Goal: Transaction & Acquisition: Purchase product/service

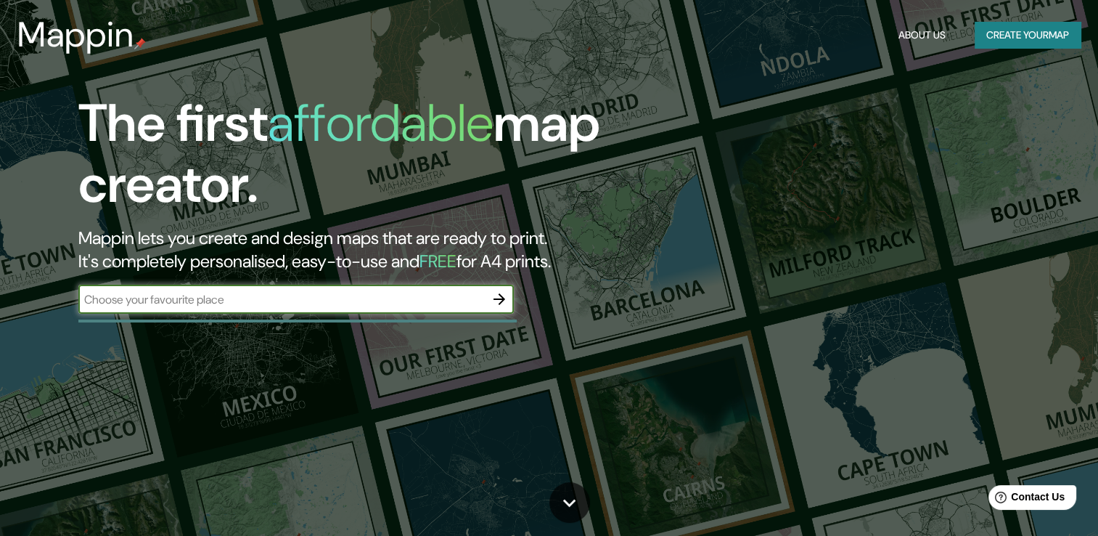
click at [372, 298] on input "text" at bounding box center [281, 299] width 407 height 17
type input "[GEOGRAPHIC_DATA][PERSON_NAME]"
click at [506, 302] on icon "button" at bounding box center [499, 298] width 17 height 17
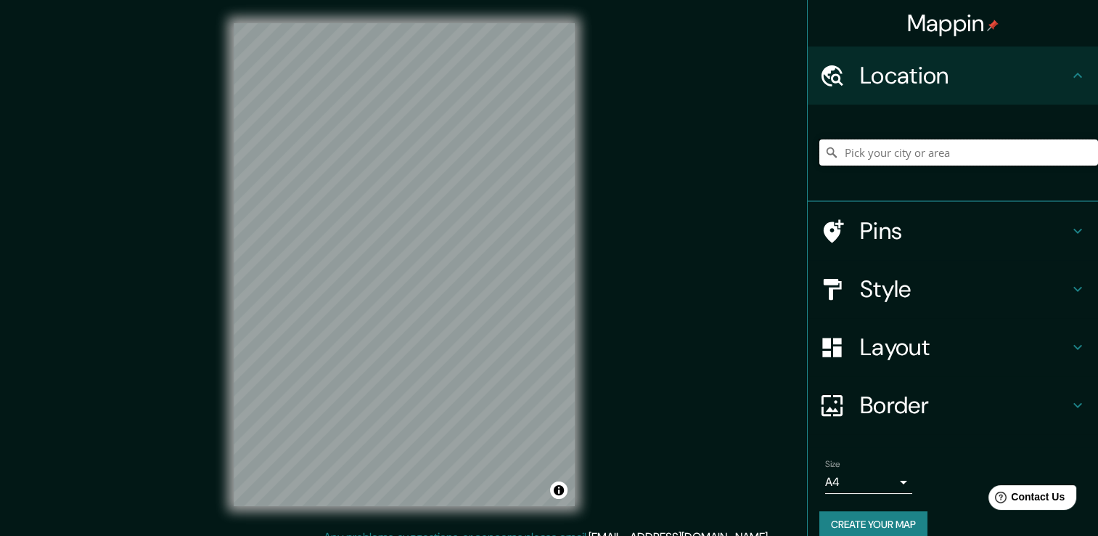
click at [894, 155] on input "Pick your city or area" at bounding box center [959, 152] width 279 height 26
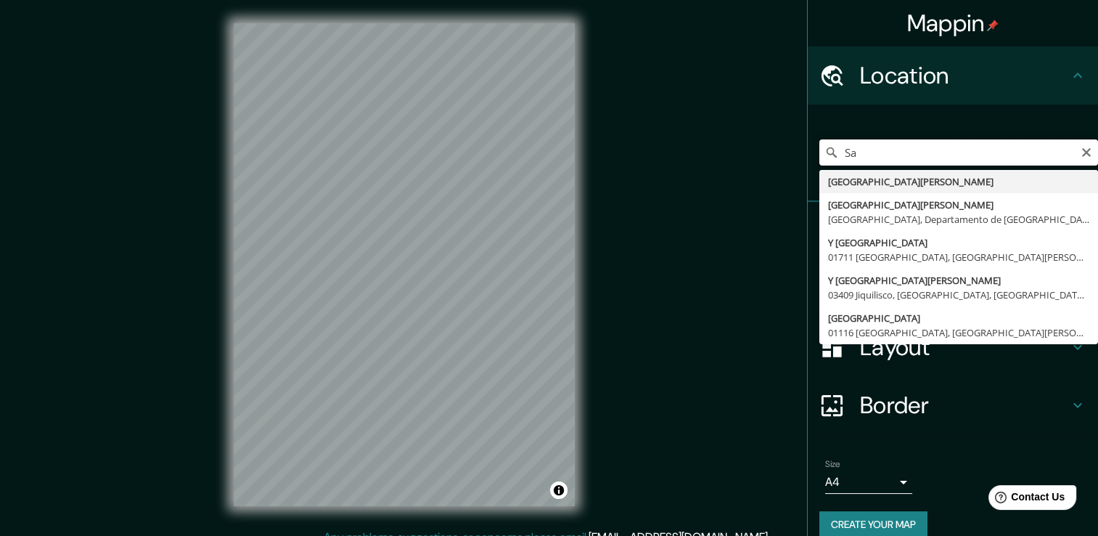
type input "S"
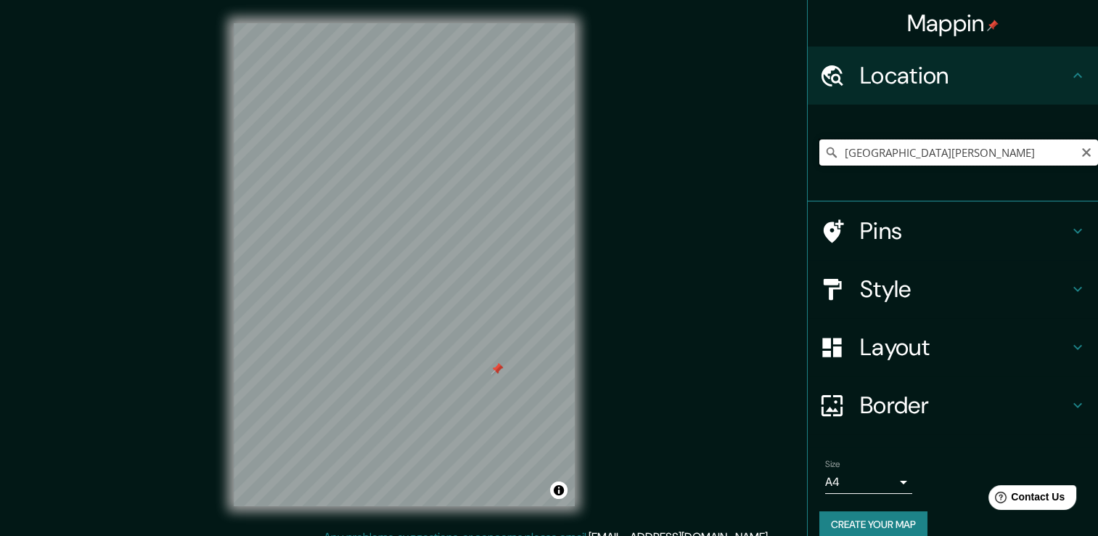
click at [911, 154] on input "[GEOGRAPHIC_DATA][PERSON_NAME]" at bounding box center [959, 152] width 279 height 26
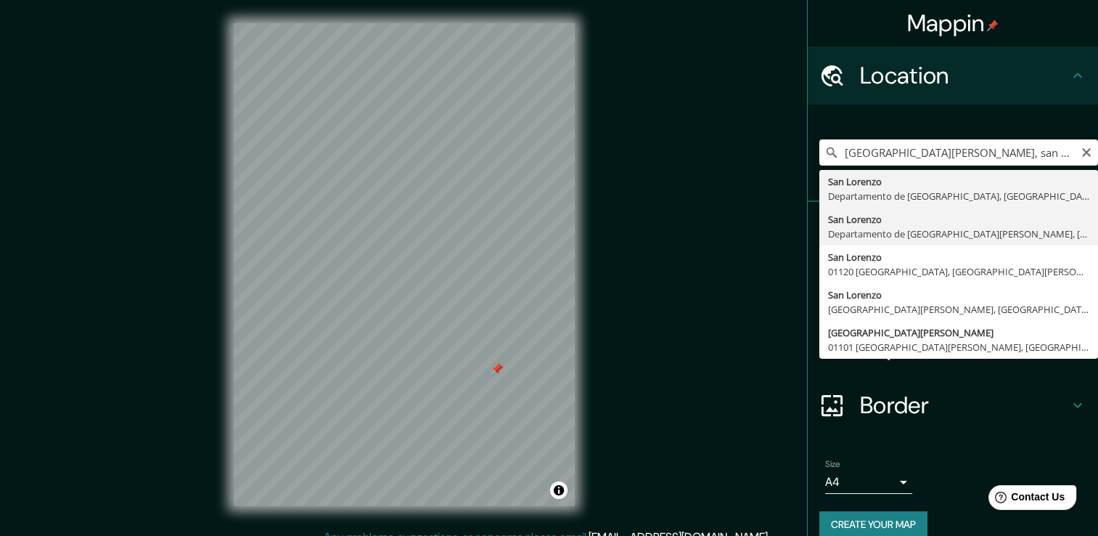
type input "[GEOGRAPHIC_DATA][PERSON_NAME], [GEOGRAPHIC_DATA][PERSON_NAME], [GEOGRAPHIC_DAT…"
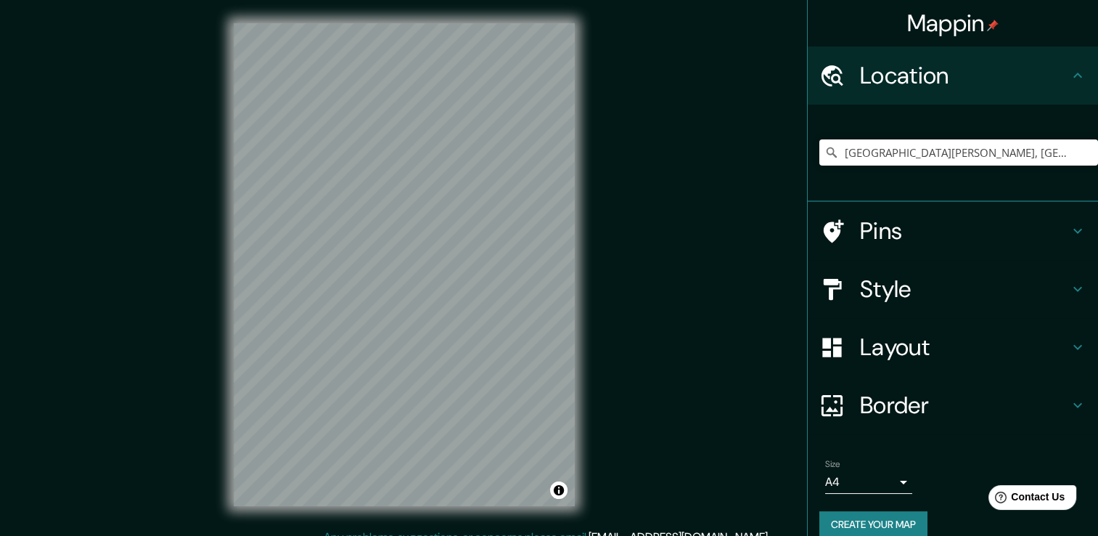
click at [400, 0] on html "Mappin Location [GEOGRAPHIC_DATA][PERSON_NAME], [GEOGRAPHIC_DATA][PERSON_NAME],…" at bounding box center [549, 268] width 1098 height 536
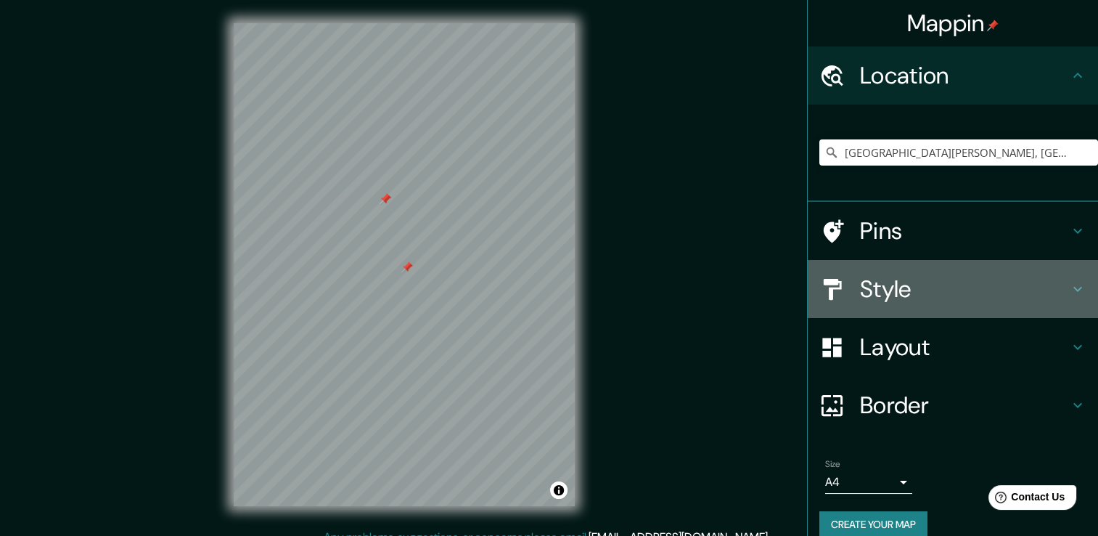
click at [970, 298] on h4 "Style" at bounding box center [964, 288] width 209 height 29
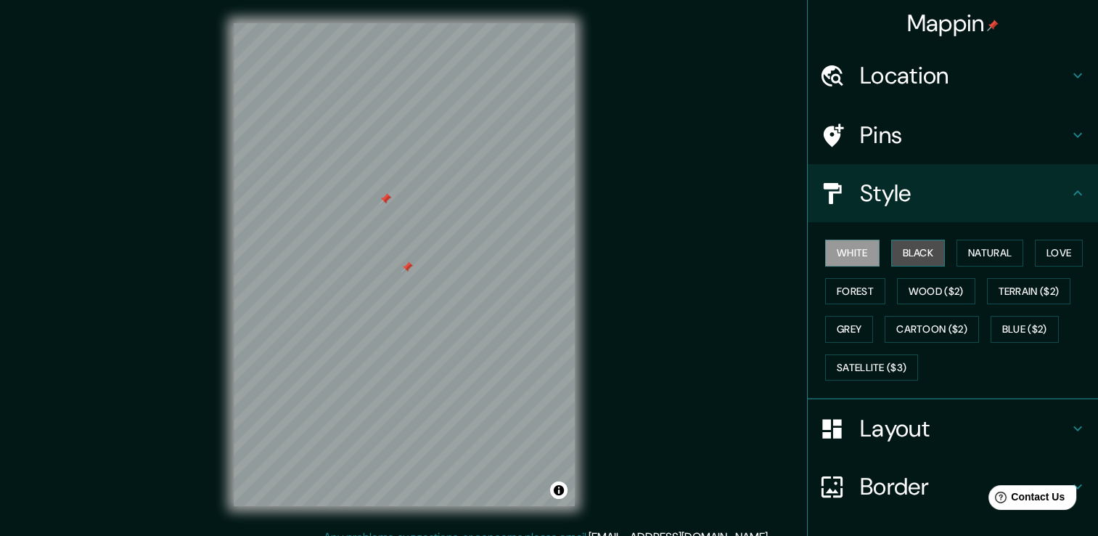
click at [909, 255] on button "Black" at bounding box center [919, 253] width 54 height 27
click at [354, 285] on div "Mappin Location San Lorenzo, Departamento de San Vicente, El Salvador Pins Styl…" at bounding box center [549, 276] width 1098 height 552
drag, startPoint x: 209, startPoint y: 329, endPoint x: 584, endPoint y: 325, distance: 374.7
click at [606, 320] on div "Mappin Location San Lorenzo, Departamento de San Vicente, El Salvador Pins Styl…" at bounding box center [549, 276] width 1098 height 552
click at [672, 280] on div "Mappin Location San Lorenzo, Departamento de San Vicente, El Salvador Pins Styl…" at bounding box center [549, 276] width 1098 height 552
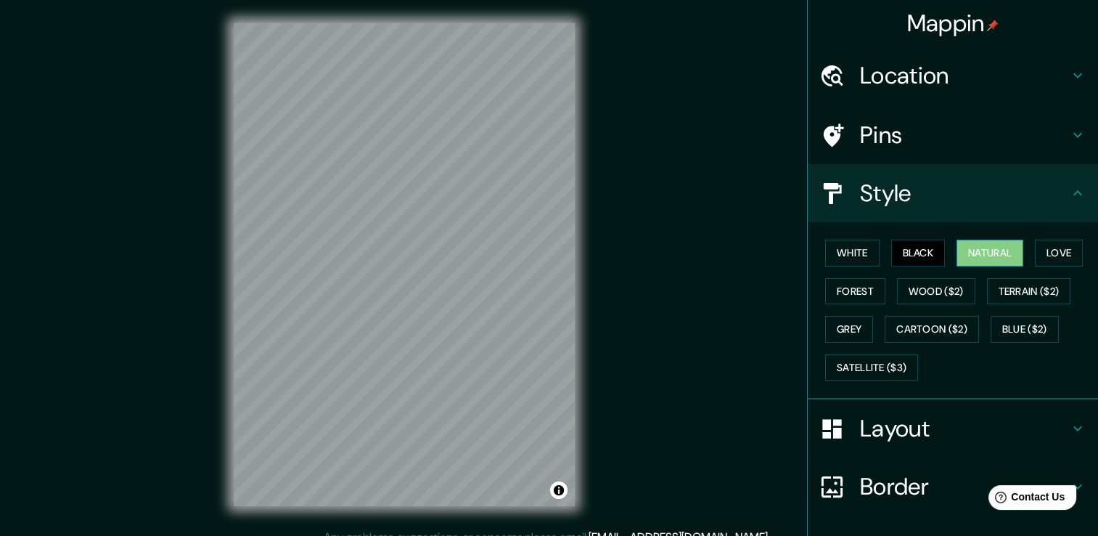
click at [976, 243] on button "Natural" at bounding box center [990, 253] width 67 height 27
click at [1057, 245] on button "Love" at bounding box center [1059, 253] width 48 height 27
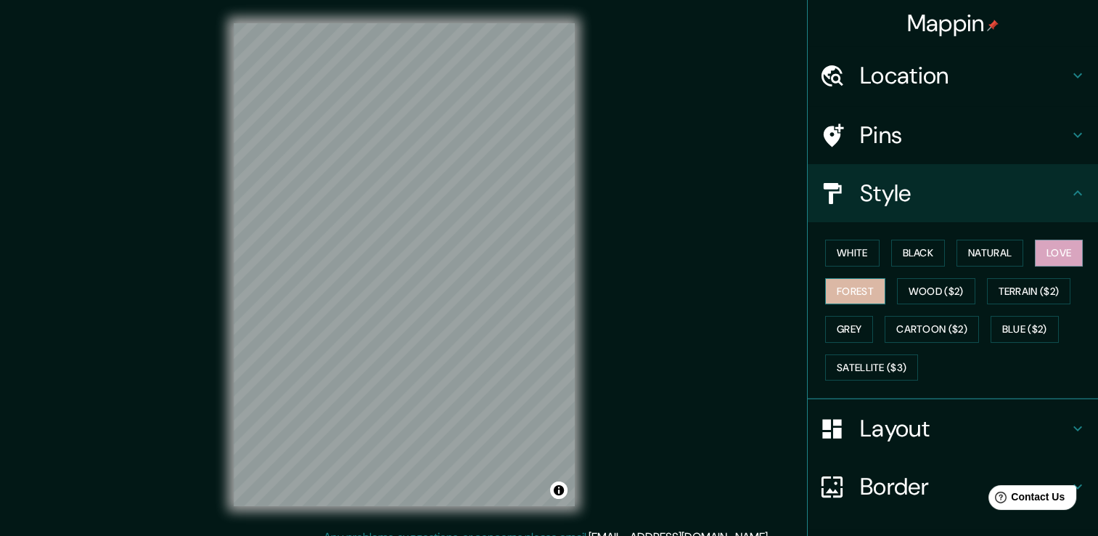
click at [849, 281] on button "Forest" at bounding box center [855, 291] width 60 height 27
click at [863, 243] on button "White" at bounding box center [852, 253] width 54 height 27
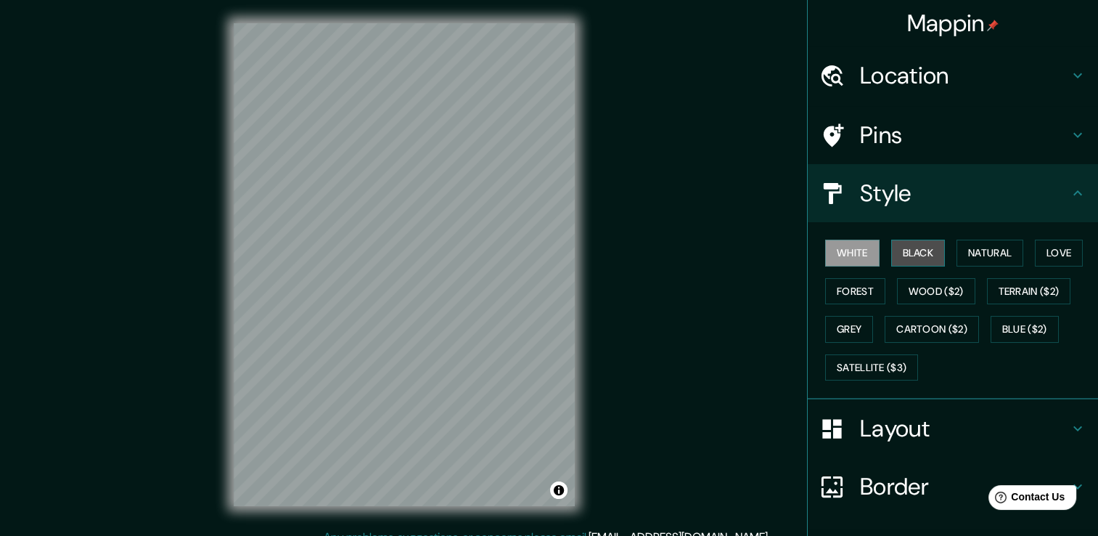
click at [918, 248] on button "Black" at bounding box center [919, 253] width 54 height 27
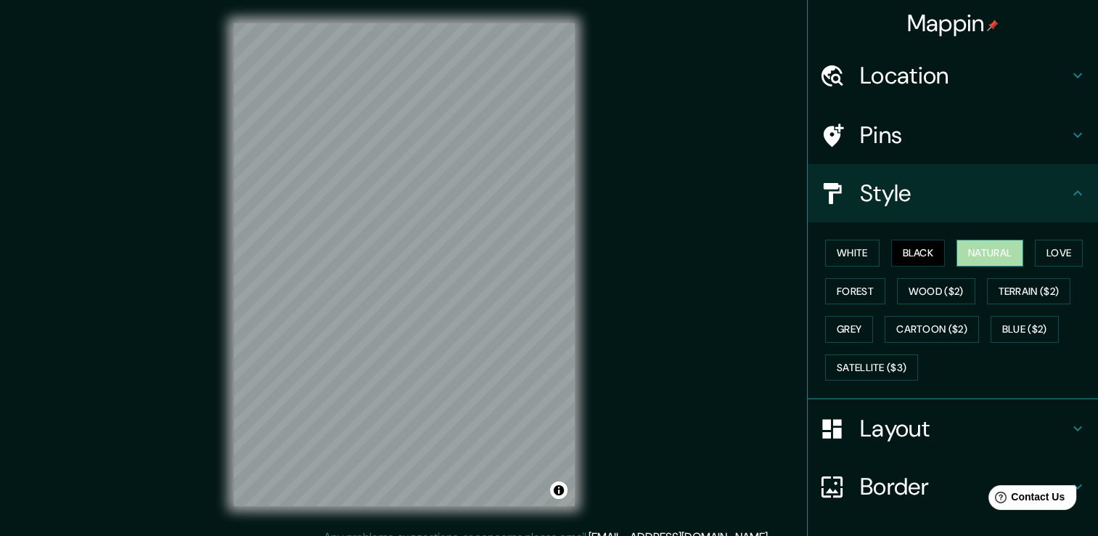
click at [971, 250] on button "Natural" at bounding box center [990, 253] width 67 height 27
click at [1073, 134] on icon at bounding box center [1077, 134] width 17 height 17
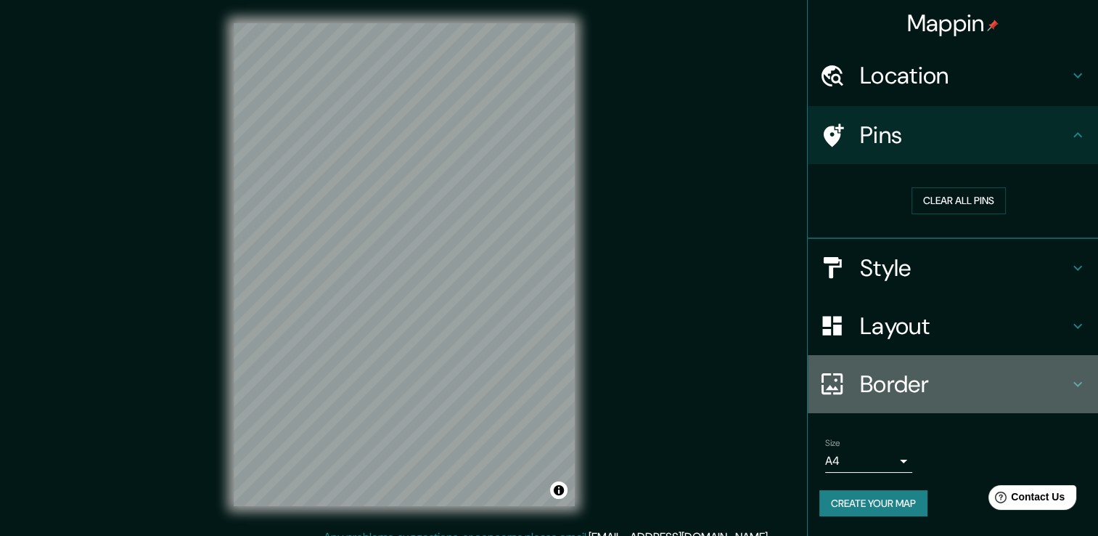
click at [1061, 381] on h4 "Border" at bounding box center [964, 384] width 209 height 29
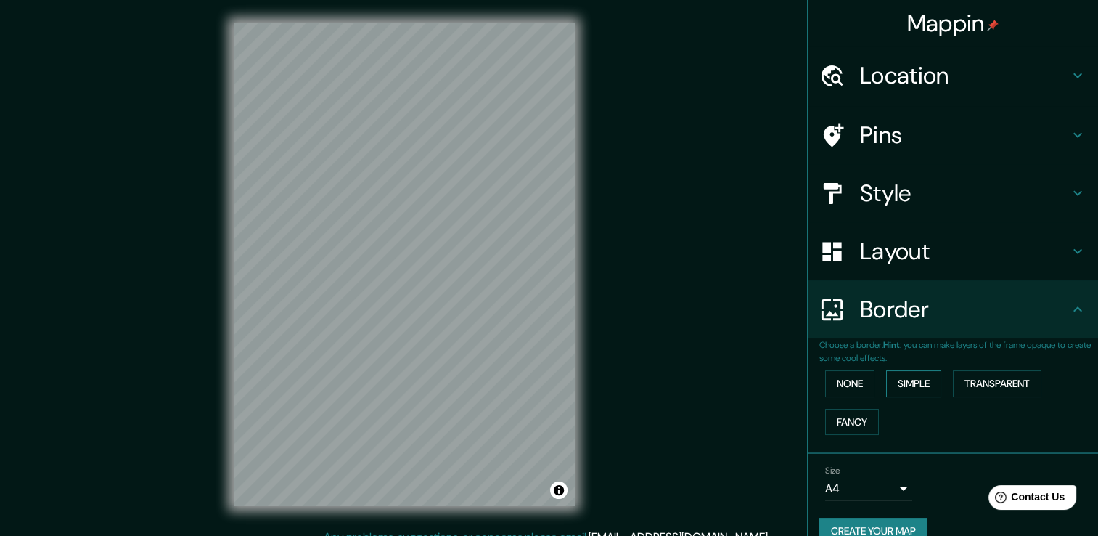
click at [912, 386] on button "Simple" at bounding box center [913, 383] width 55 height 27
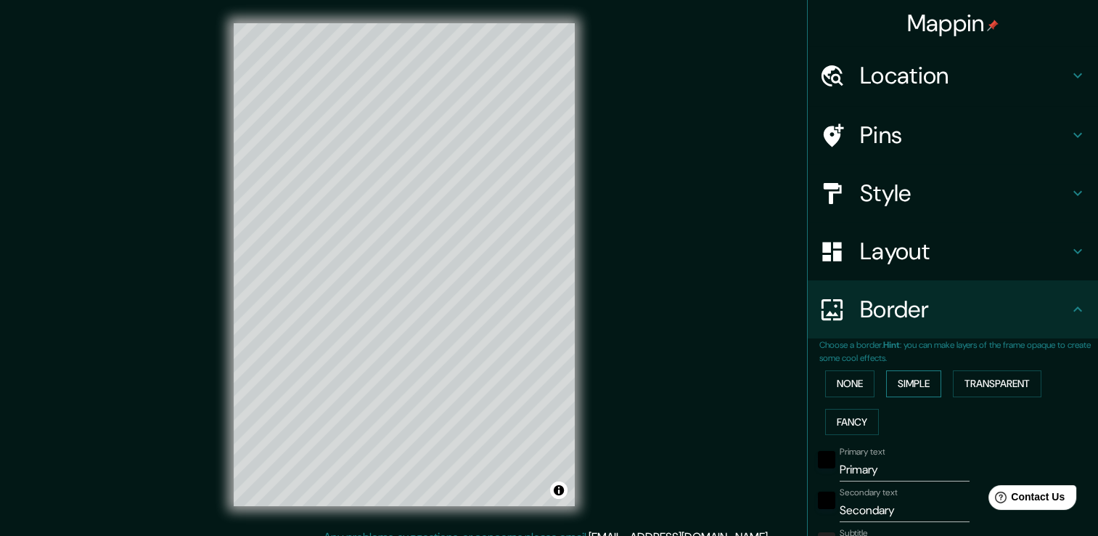
click at [912, 386] on button "Simple" at bounding box center [913, 383] width 55 height 27
type input "38"
click at [845, 379] on button "None" at bounding box center [849, 383] width 49 height 27
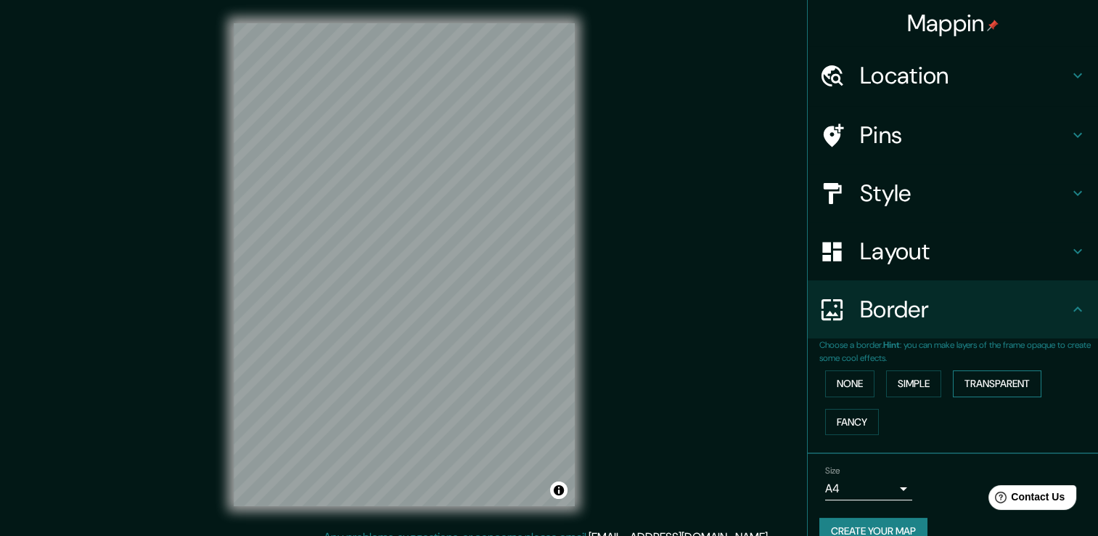
click at [984, 373] on button "Transparent" at bounding box center [997, 383] width 89 height 27
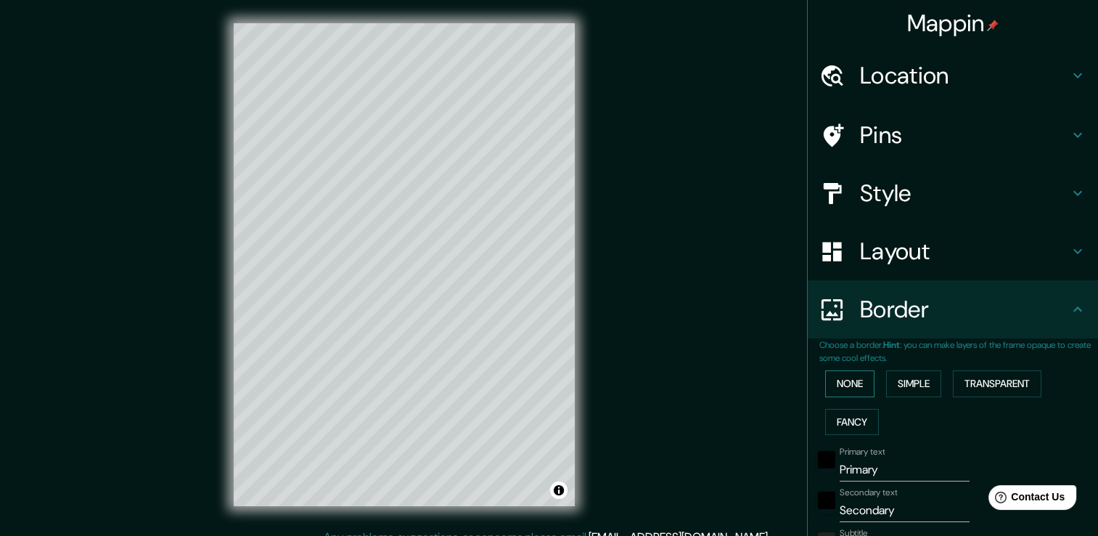
click at [844, 382] on button "None" at bounding box center [849, 383] width 49 height 27
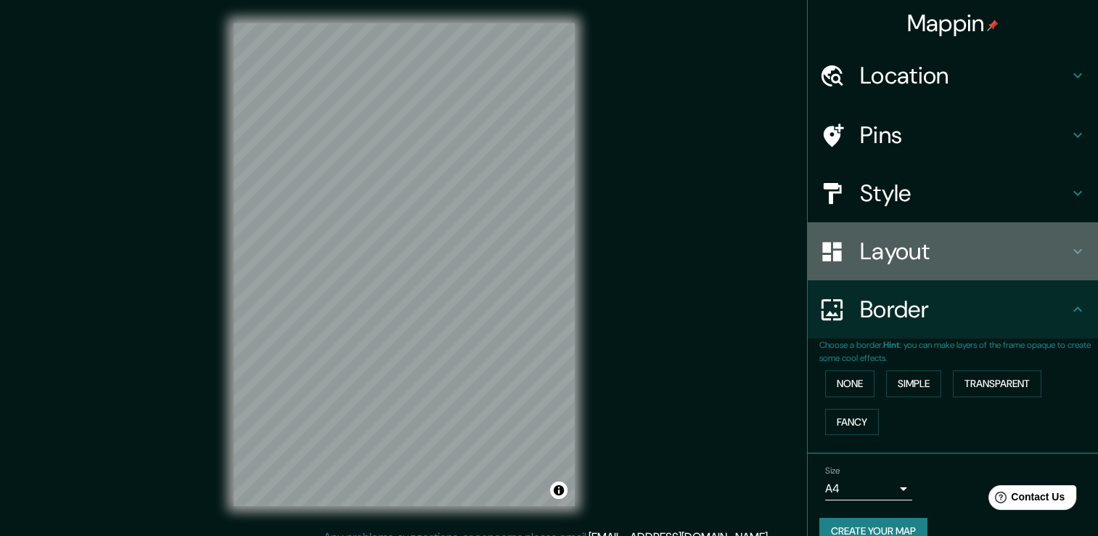
click at [953, 251] on h4 "Layout" at bounding box center [964, 251] width 209 height 29
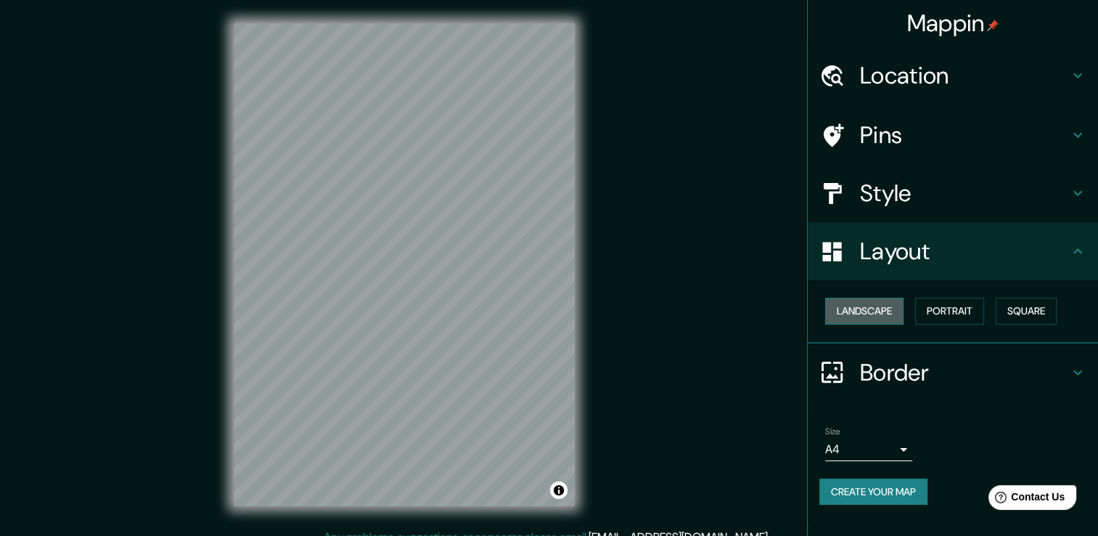
click at [879, 306] on button "Landscape" at bounding box center [864, 311] width 78 height 27
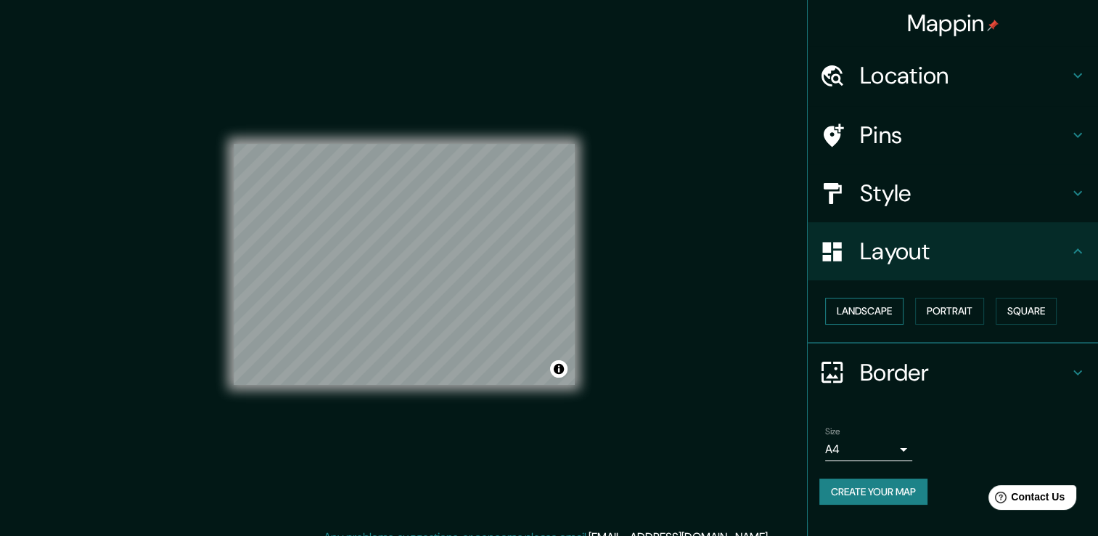
click at [879, 306] on button "Landscape" at bounding box center [864, 311] width 78 height 27
click at [953, 309] on button "Portrait" at bounding box center [950, 311] width 69 height 27
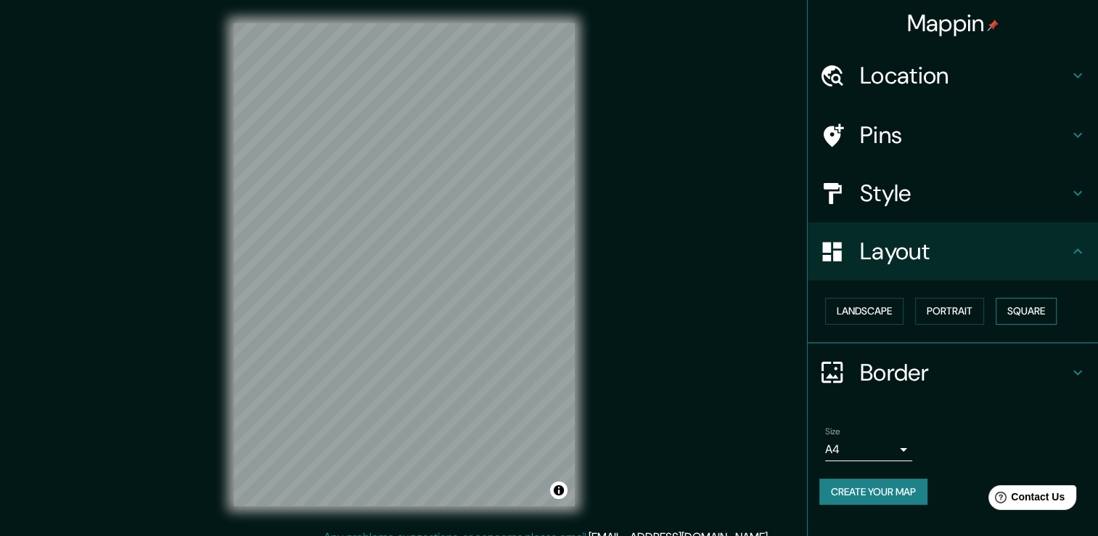
click at [1022, 310] on button "Square" at bounding box center [1026, 311] width 61 height 27
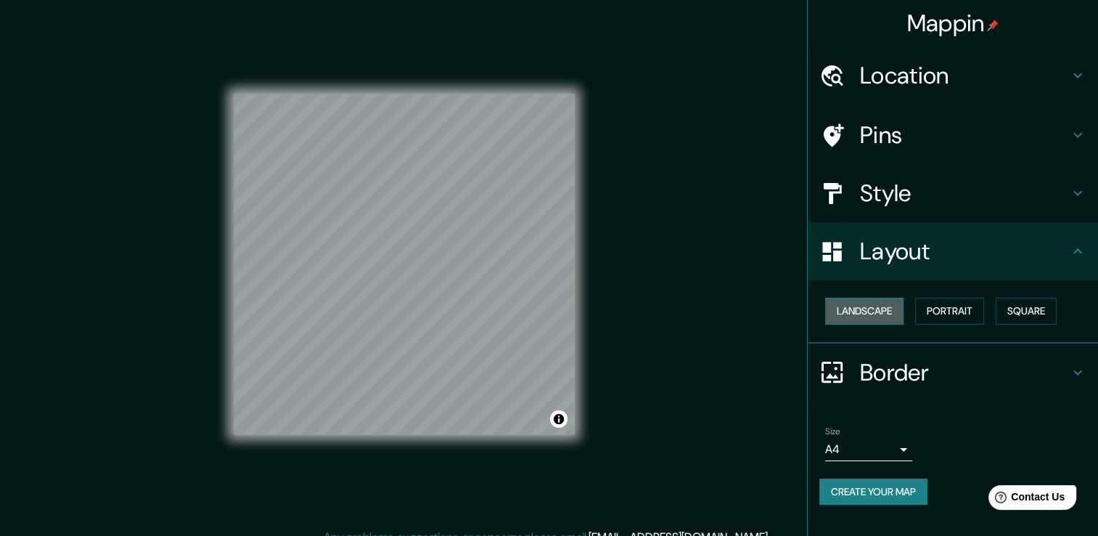
click at [903, 309] on button "Landscape" at bounding box center [864, 311] width 78 height 27
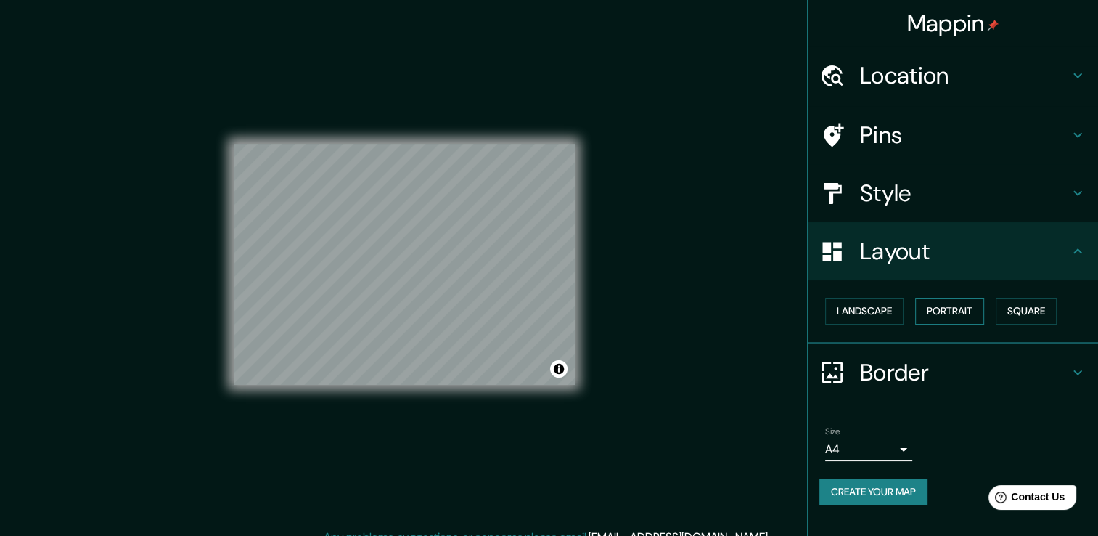
click at [942, 312] on button "Portrait" at bounding box center [950, 311] width 69 height 27
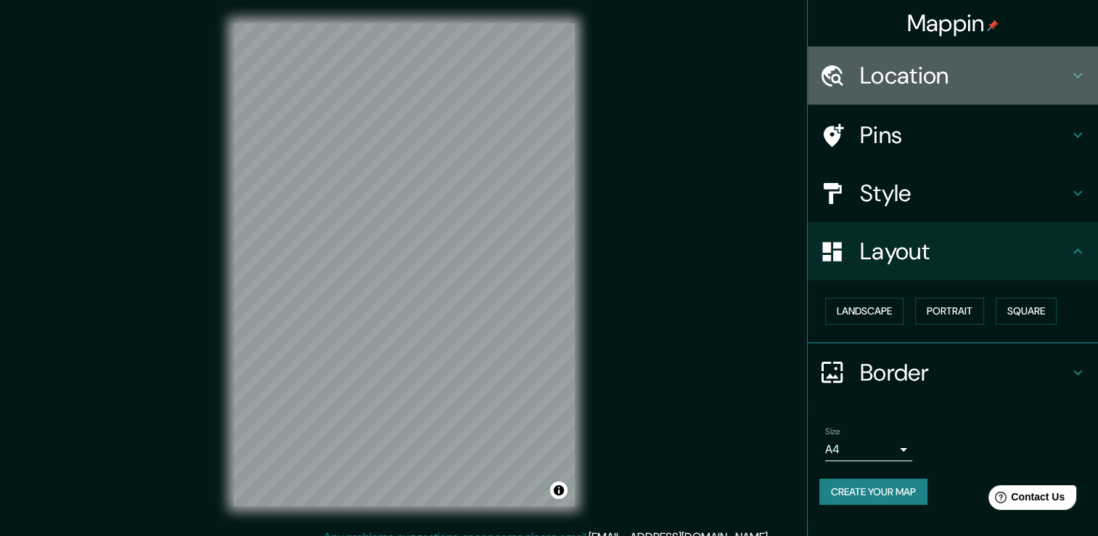
click at [1040, 83] on h4 "Location" at bounding box center [964, 75] width 209 height 29
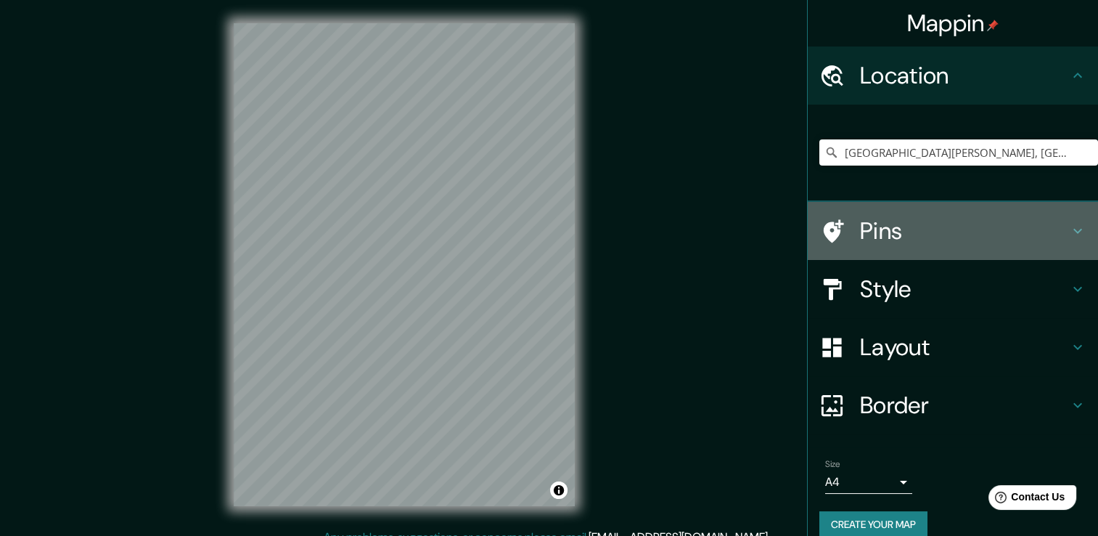
click at [990, 227] on h4 "Pins" at bounding box center [964, 230] width 209 height 29
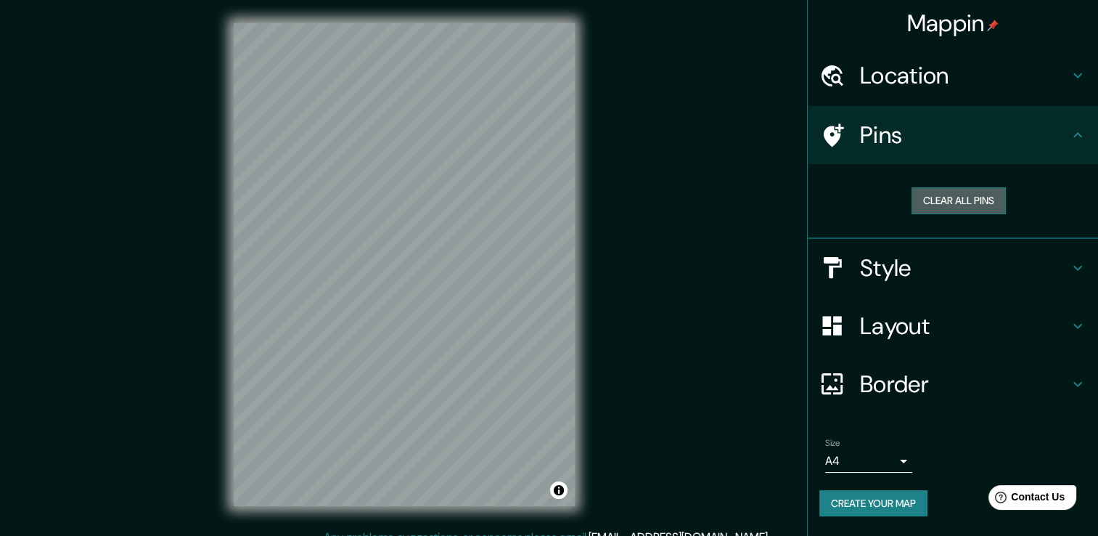
click at [981, 199] on button "Clear all pins" at bounding box center [959, 200] width 94 height 27
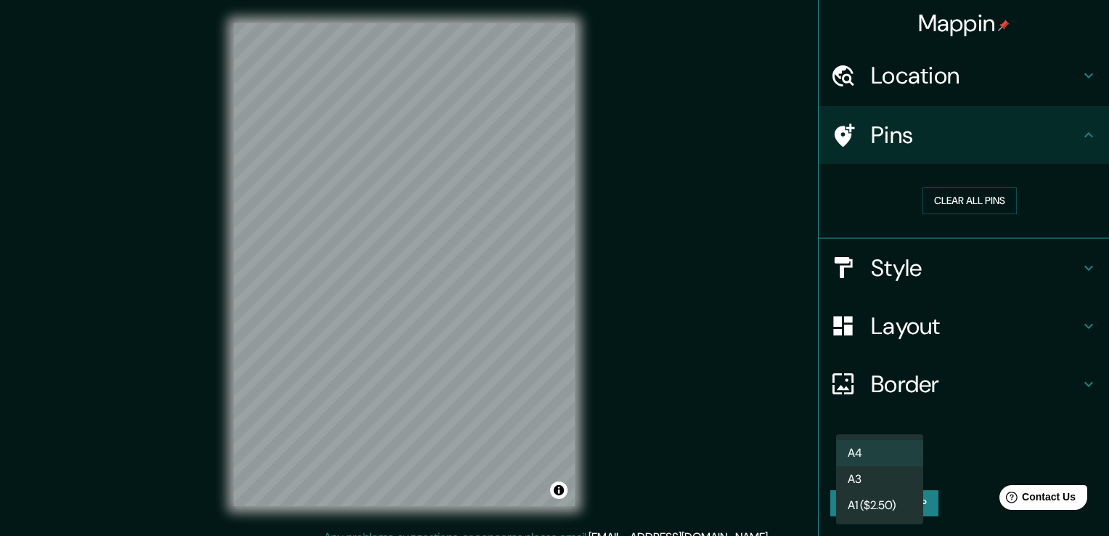
click at [898, 457] on body "Mappin Location San Lorenzo, Departamento de San Vicente, El Salvador Pins Clea…" at bounding box center [554, 268] width 1109 height 536
click at [893, 476] on li "A3" at bounding box center [879, 479] width 87 height 26
type input "a4"
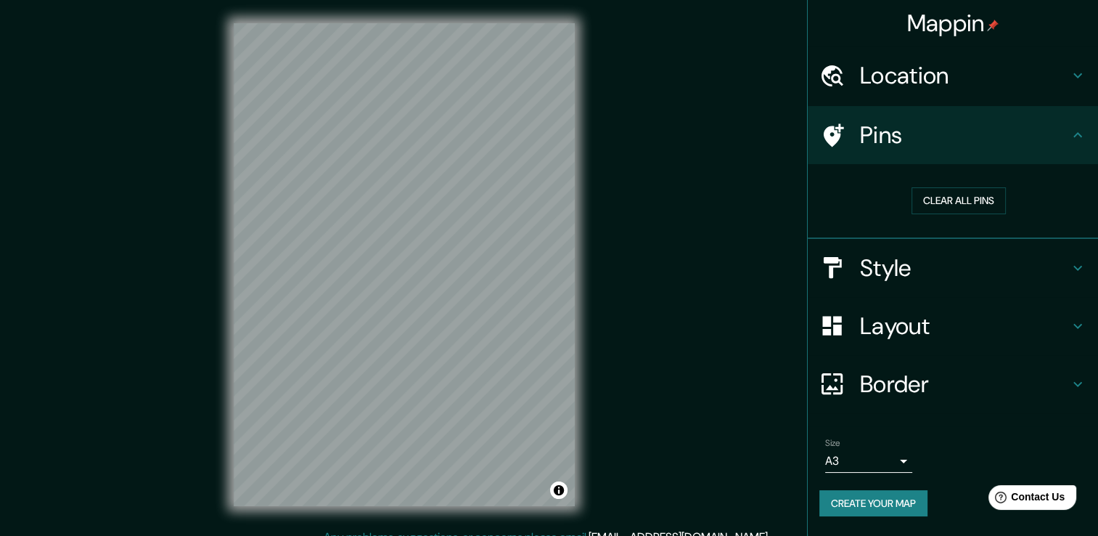
drag, startPoint x: 585, startPoint y: 396, endPoint x: 657, endPoint y: 359, distance: 80.9
click at [657, 359] on div "Mappin Location San Lorenzo, Departamento de San Vicente, El Salvador Pins Clea…" at bounding box center [549, 276] width 1098 height 552
click at [618, 392] on div "Mappin Location San Lorenzo, Departamento de San Vicente, El Salvador Pins Clea…" at bounding box center [549, 276] width 1098 height 552
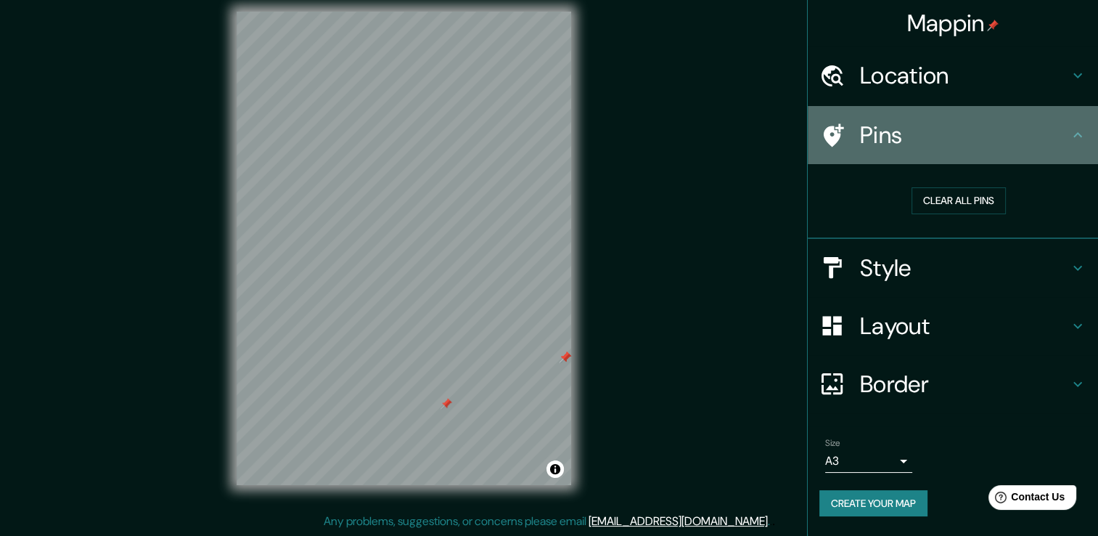
click at [930, 142] on h4 "Pins" at bounding box center [964, 135] width 209 height 29
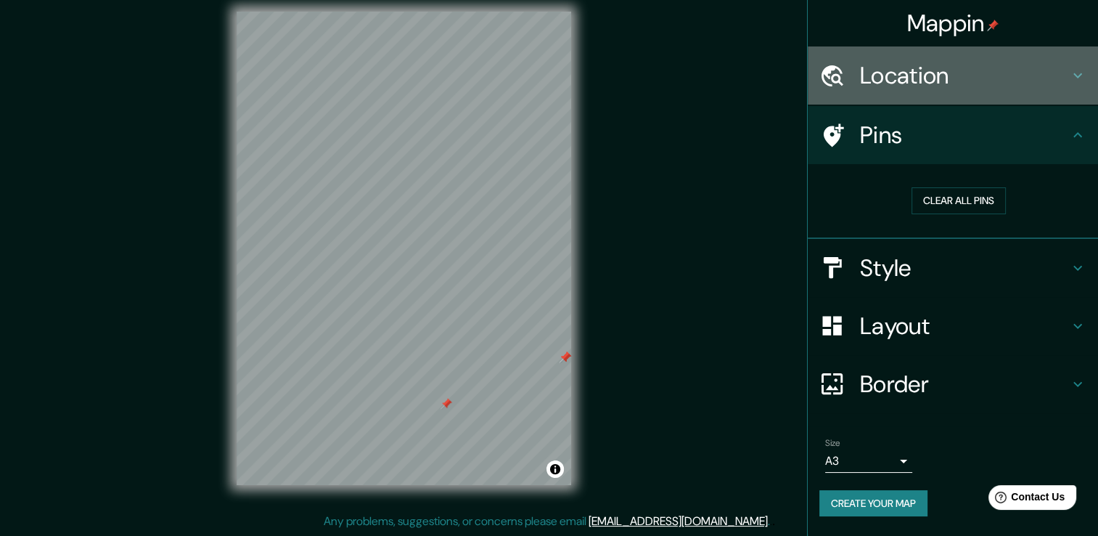
click at [949, 91] on div "Location" at bounding box center [953, 75] width 290 height 58
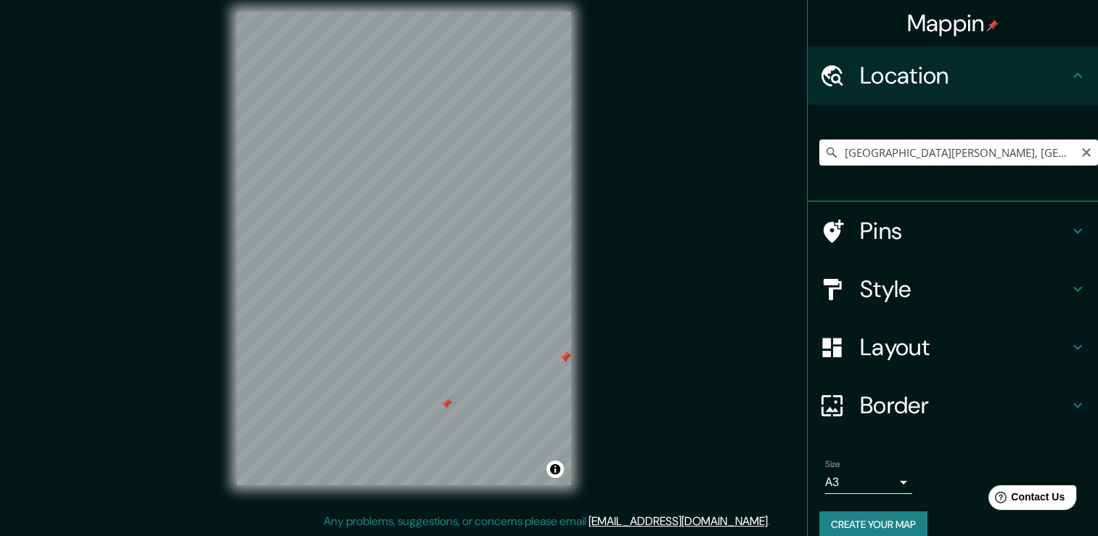
click at [953, 158] on input "[GEOGRAPHIC_DATA][PERSON_NAME], [GEOGRAPHIC_DATA][PERSON_NAME], [GEOGRAPHIC_DAT…" at bounding box center [959, 152] width 279 height 26
click at [865, 171] on div "[GEOGRAPHIC_DATA][PERSON_NAME], [GEOGRAPHIC_DATA][PERSON_NAME], [GEOGRAPHIC_DAT…" at bounding box center [959, 152] width 279 height 73
click at [897, 158] on input "[GEOGRAPHIC_DATA][PERSON_NAME], [GEOGRAPHIC_DATA][PERSON_NAME], [GEOGRAPHIC_DAT…" at bounding box center [959, 152] width 279 height 26
click at [1027, 150] on input "[GEOGRAPHIC_DATA][PERSON_NAME], [GEOGRAPHIC_DATA][PERSON_NAME], [GEOGRAPHIC_DAT…" at bounding box center [959, 152] width 279 height 26
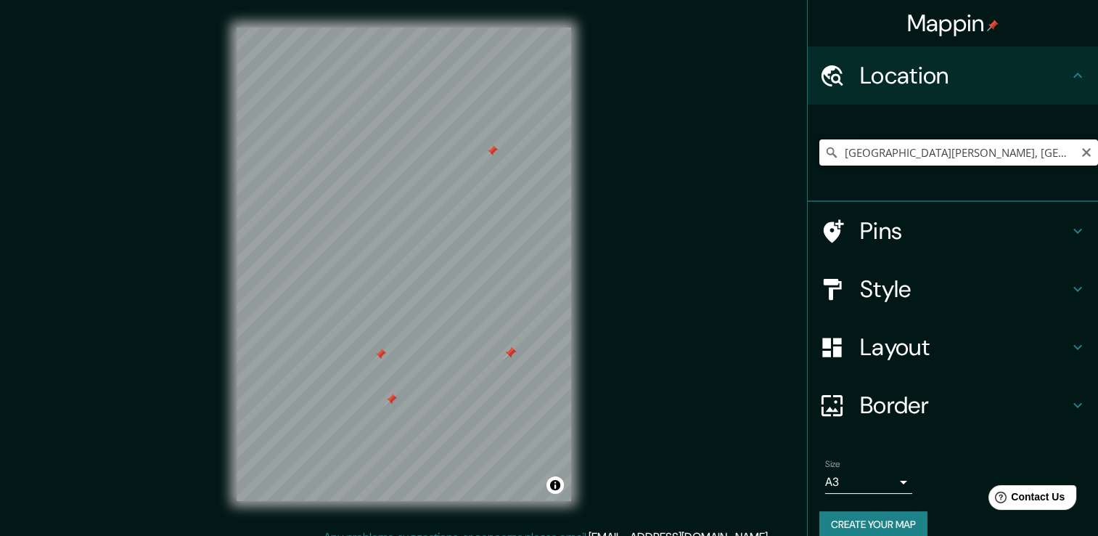
click at [939, 149] on input "[GEOGRAPHIC_DATA][PERSON_NAME], [GEOGRAPHIC_DATA][PERSON_NAME], [GEOGRAPHIC_DAT…" at bounding box center [959, 152] width 279 height 26
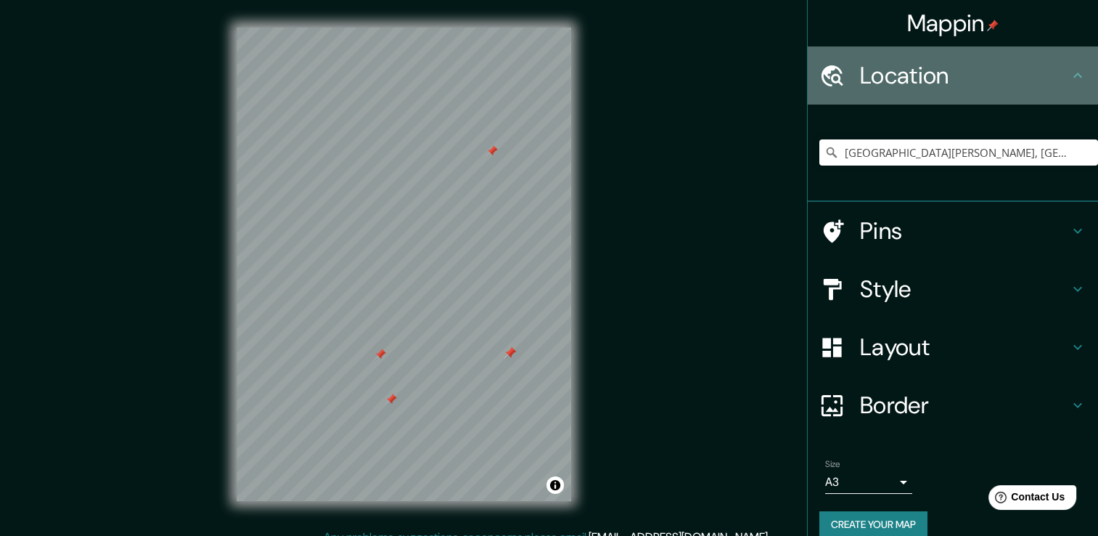
click at [970, 77] on h4 "Location" at bounding box center [964, 75] width 209 height 29
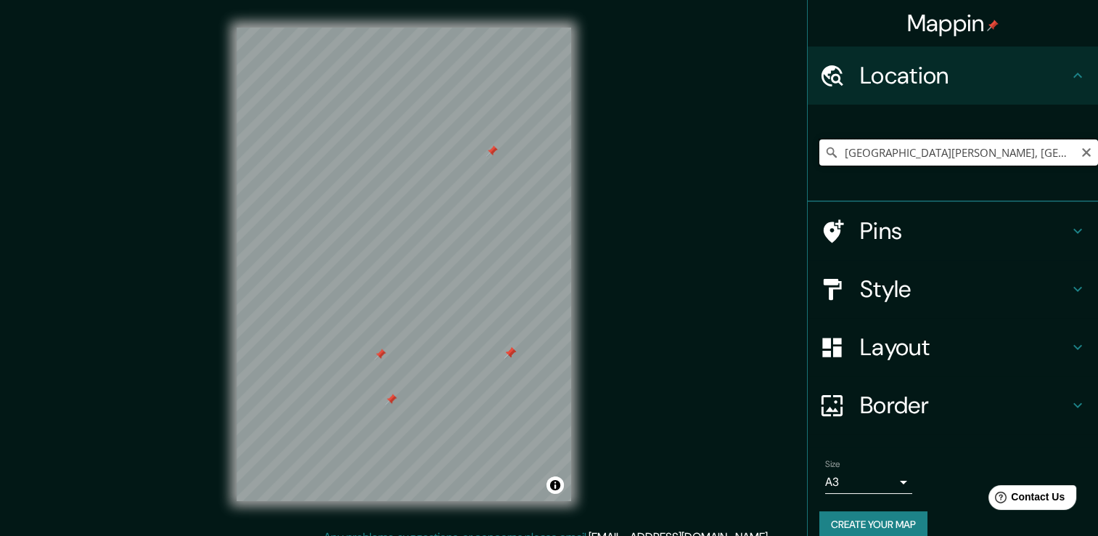
click at [987, 150] on input "[GEOGRAPHIC_DATA][PERSON_NAME], [GEOGRAPHIC_DATA][PERSON_NAME], [GEOGRAPHIC_DAT…" at bounding box center [959, 152] width 279 height 26
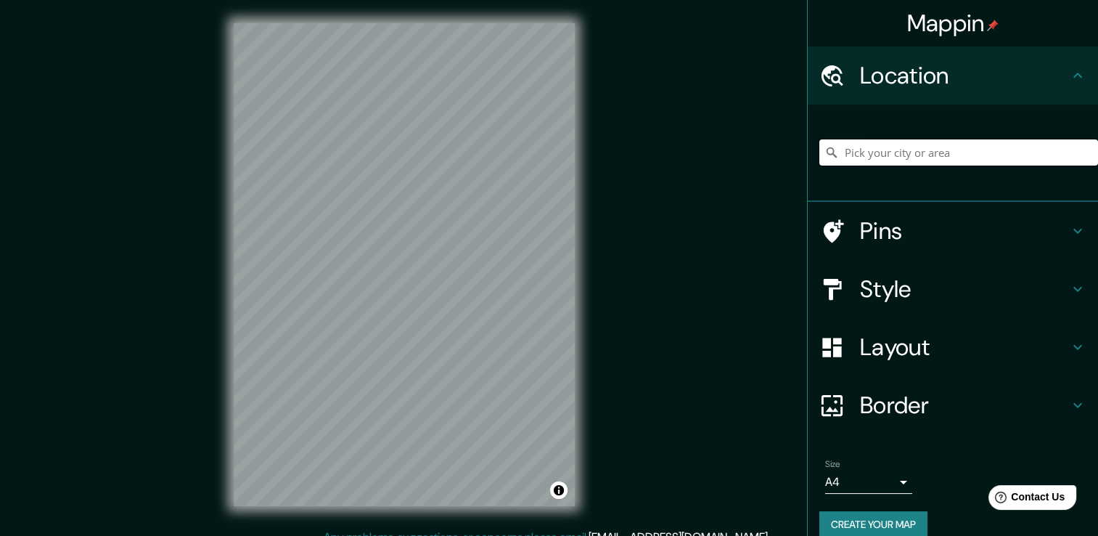
click at [863, 152] on input "Pick your city or area" at bounding box center [959, 152] width 279 height 26
click at [934, 146] on input "[GEOGRAPHIC_DATA][PERSON_NAME], [GEOGRAPHIC_DATA][PERSON_NAME], [GEOGRAPHIC_DAT…" at bounding box center [959, 152] width 279 height 26
click at [692, 367] on div "Mappin Location [GEOGRAPHIC_DATA][PERSON_NAME], [GEOGRAPHIC_DATA][PERSON_NAME],…" at bounding box center [549, 276] width 1098 height 552
click at [984, 152] on input "[GEOGRAPHIC_DATA][PERSON_NAME], [GEOGRAPHIC_DATA][PERSON_NAME], [GEOGRAPHIC_DAT…" at bounding box center [959, 152] width 279 height 26
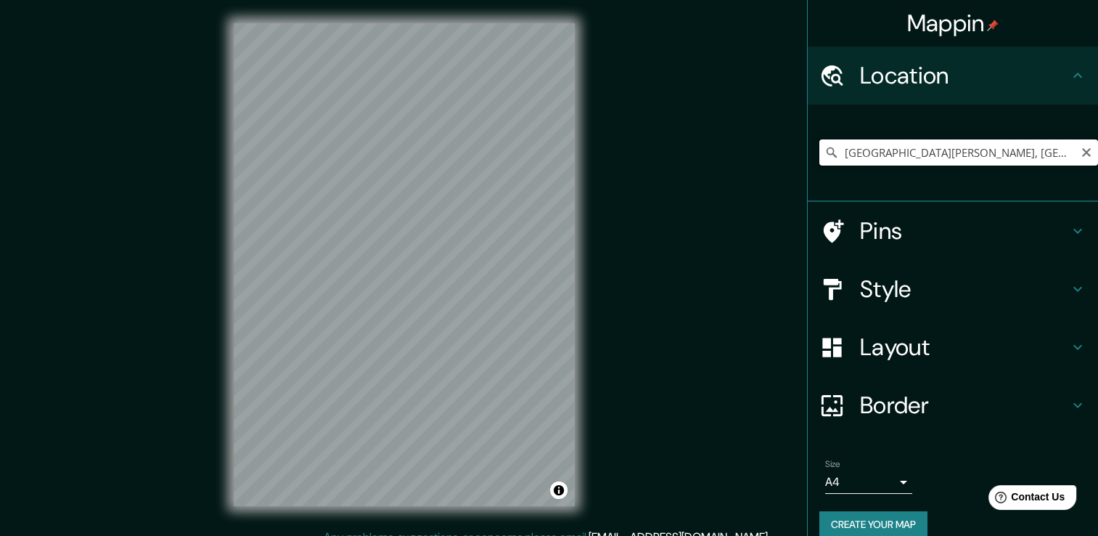
click at [984, 152] on input "[GEOGRAPHIC_DATA][PERSON_NAME], [GEOGRAPHIC_DATA][PERSON_NAME], [GEOGRAPHIC_DAT…" at bounding box center [959, 152] width 279 height 26
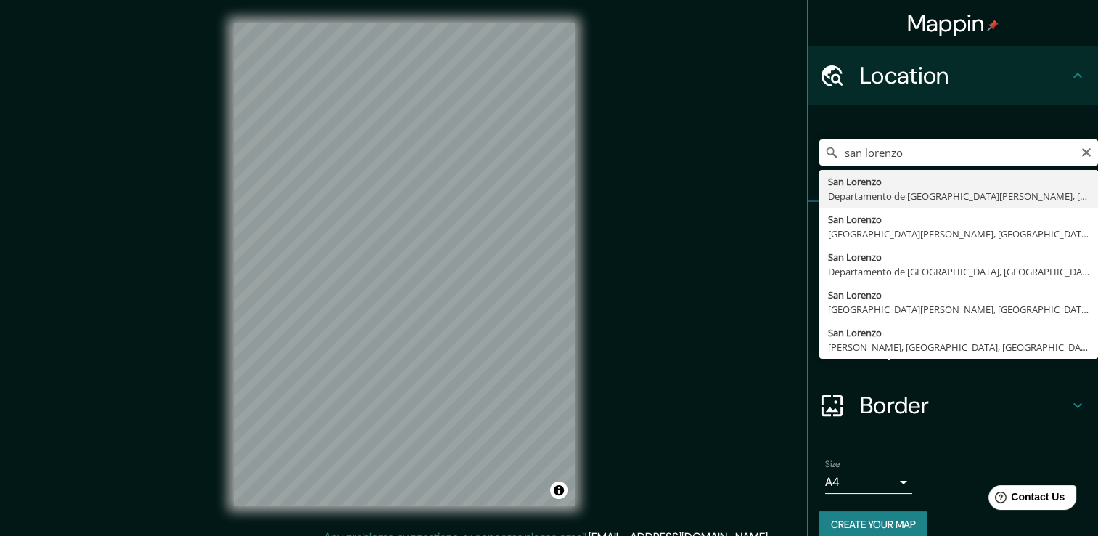
type input "[GEOGRAPHIC_DATA][PERSON_NAME], [GEOGRAPHIC_DATA][PERSON_NAME], [GEOGRAPHIC_DAT…"
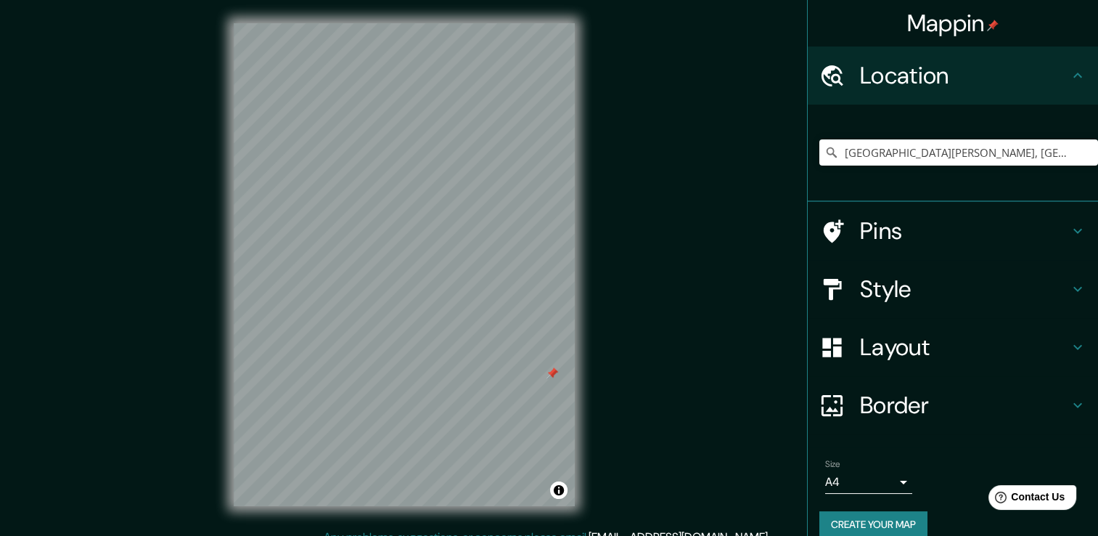
click at [551, 370] on div at bounding box center [553, 373] width 12 height 12
click at [552, 371] on div at bounding box center [553, 373] width 12 height 12
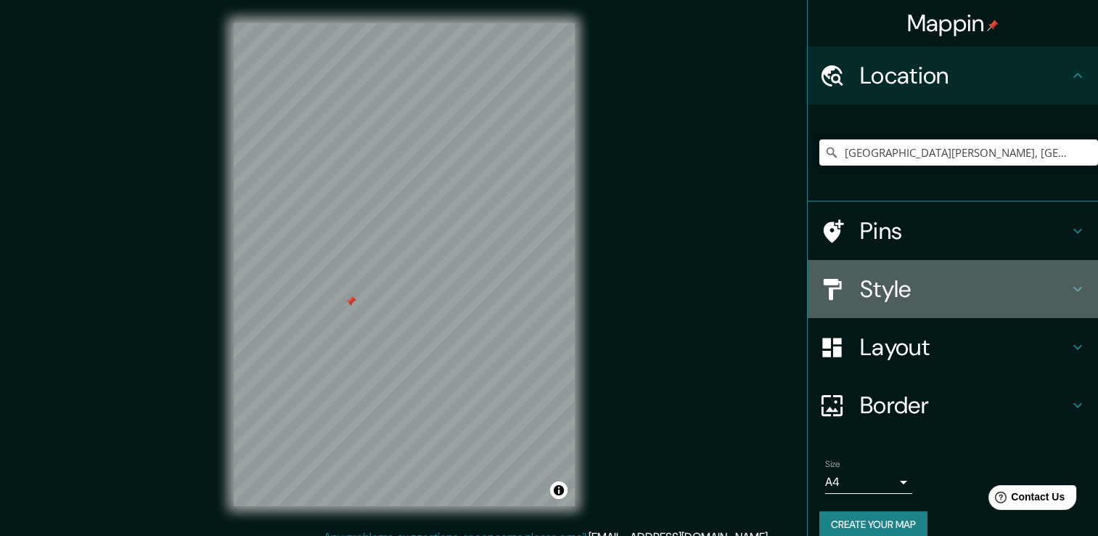
click at [926, 280] on h4 "Style" at bounding box center [964, 288] width 209 height 29
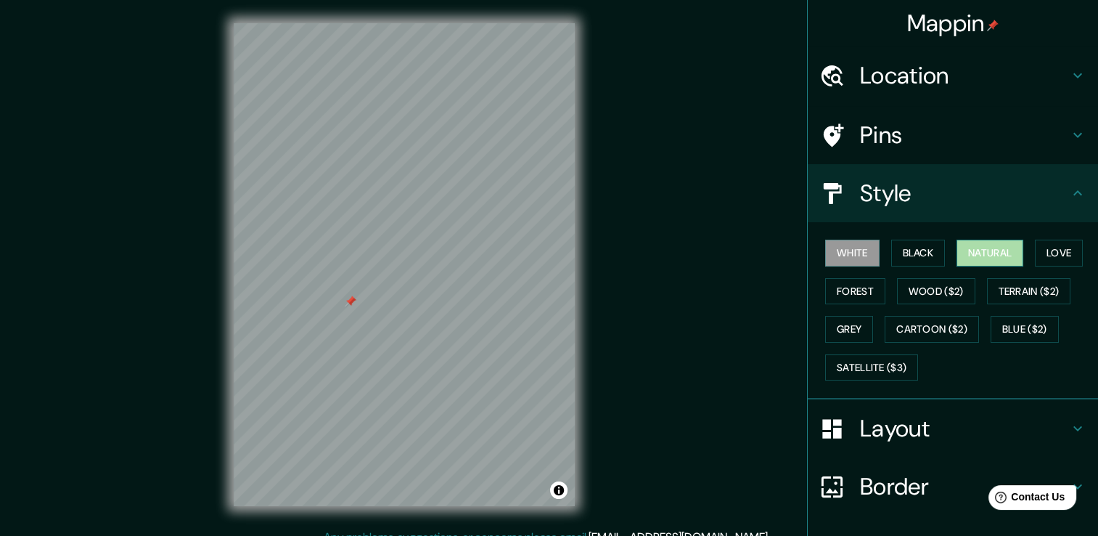
click at [966, 247] on button "Natural" at bounding box center [990, 253] width 67 height 27
click at [1040, 249] on button "Love" at bounding box center [1059, 253] width 48 height 27
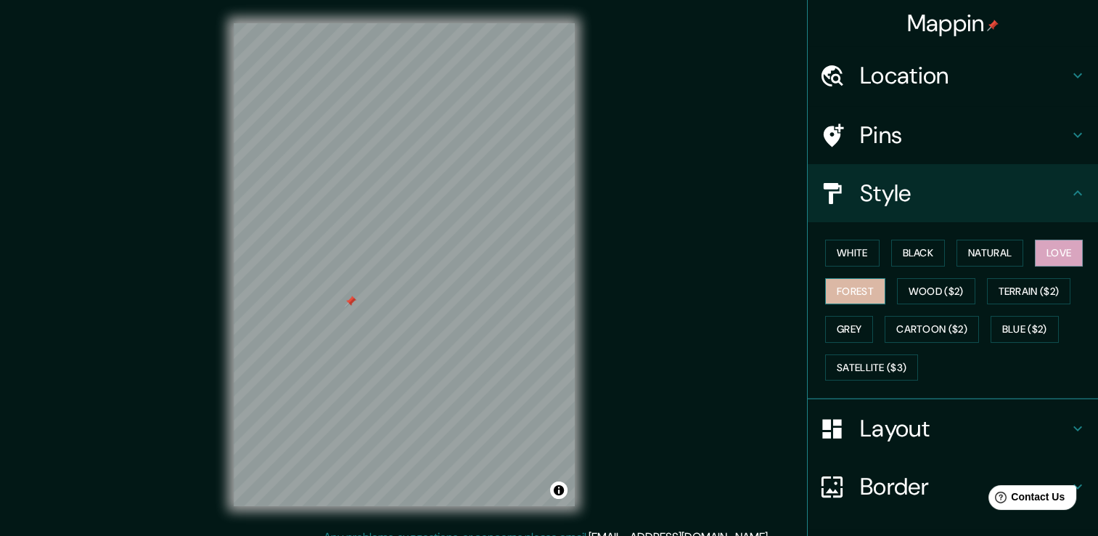
click at [857, 285] on button "Forest" at bounding box center [855, 291] width 60 height 27
click at [922, 256] on button "Black" at bounding box center [919, 253] width 54 height 27
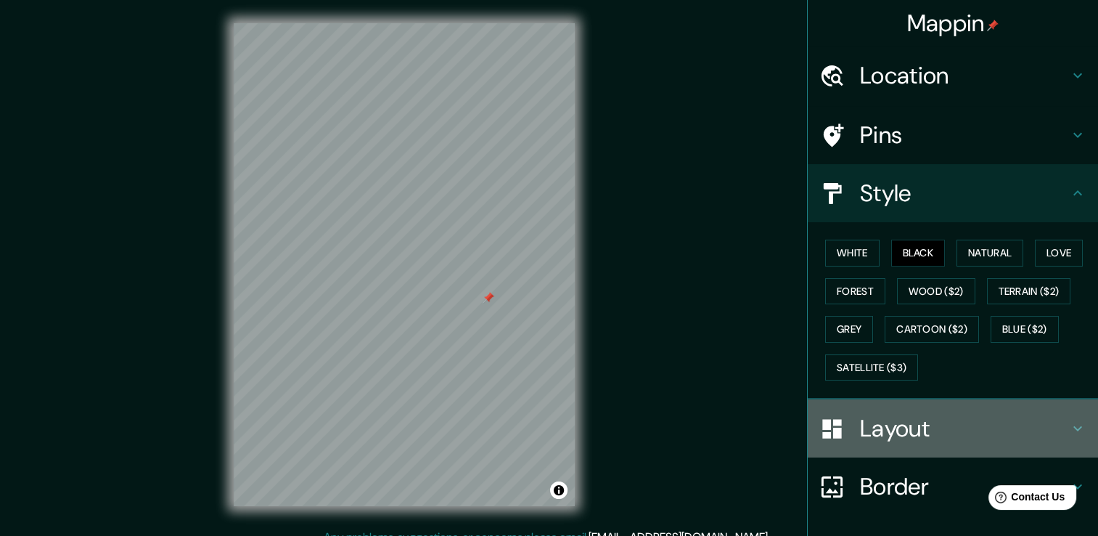
click at [871, 417] on h4 "Layout" at bounding box center [964, 428] width 209 height 29
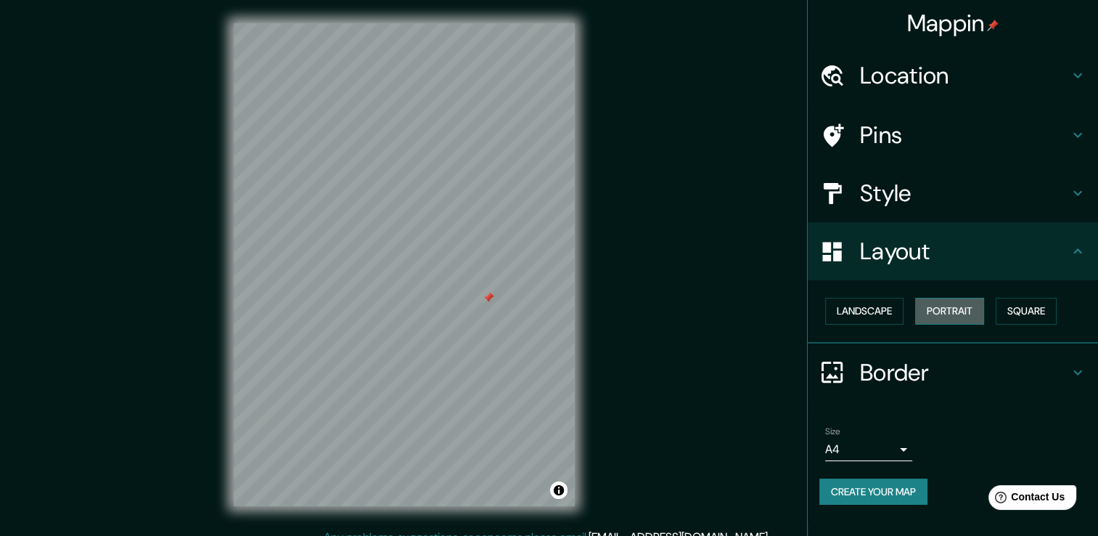
click at [972, 311] on button "Portrait" at bounding box center [950, 311] width 69 height 27
click at [889, 311] on button "Landscape" at bounding box center [864, 311] width 78 height 27
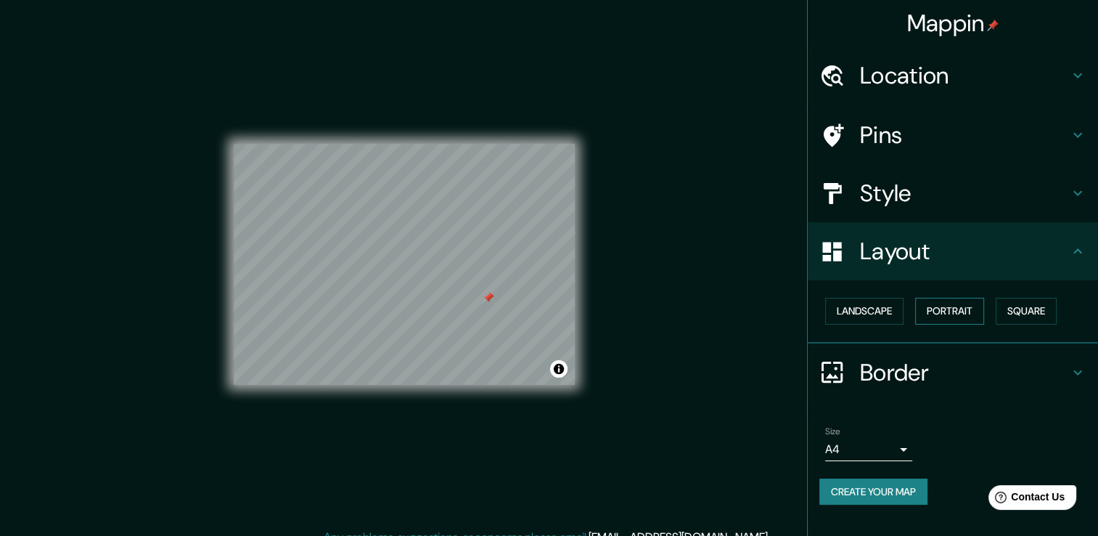
click at [959, 315] on button "Portrait" at bounding box center [950, 311] width 69 height 27
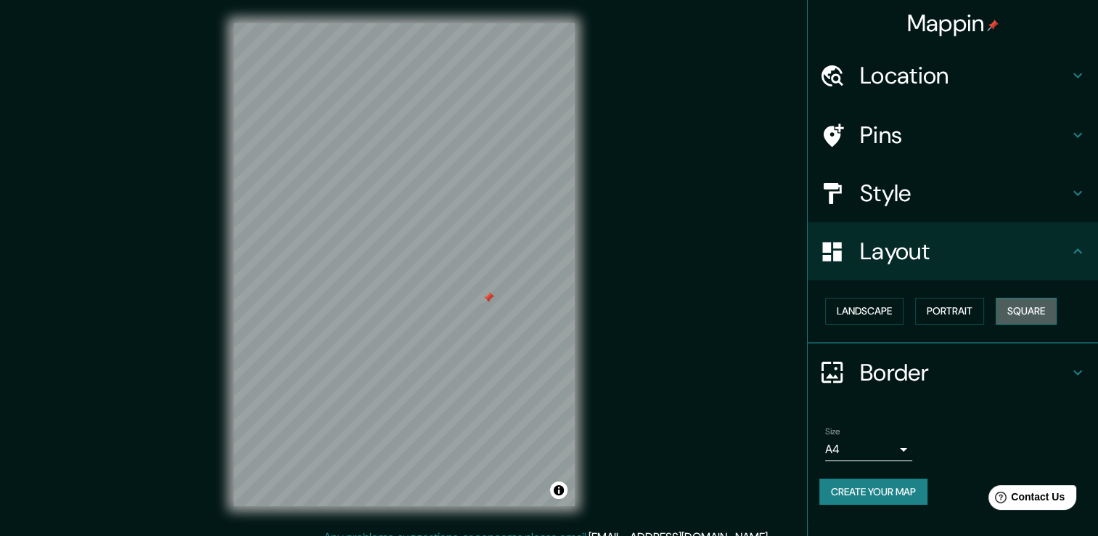
click at [1018, 320] on button "Square" at bounding box center [1026, 311] width 61 height 27
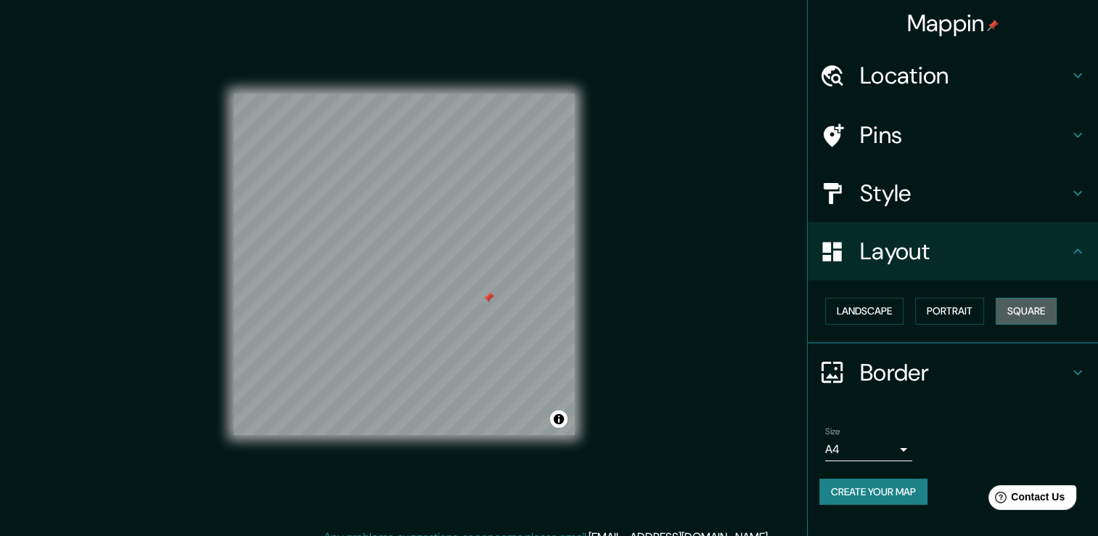
click at [1018, 320] on button "Square" at bounding box center [1026, 311] width 61 height 27
click at [865, 320] on button "Landscape" at bounding box center [864, 311] width 78 height 27
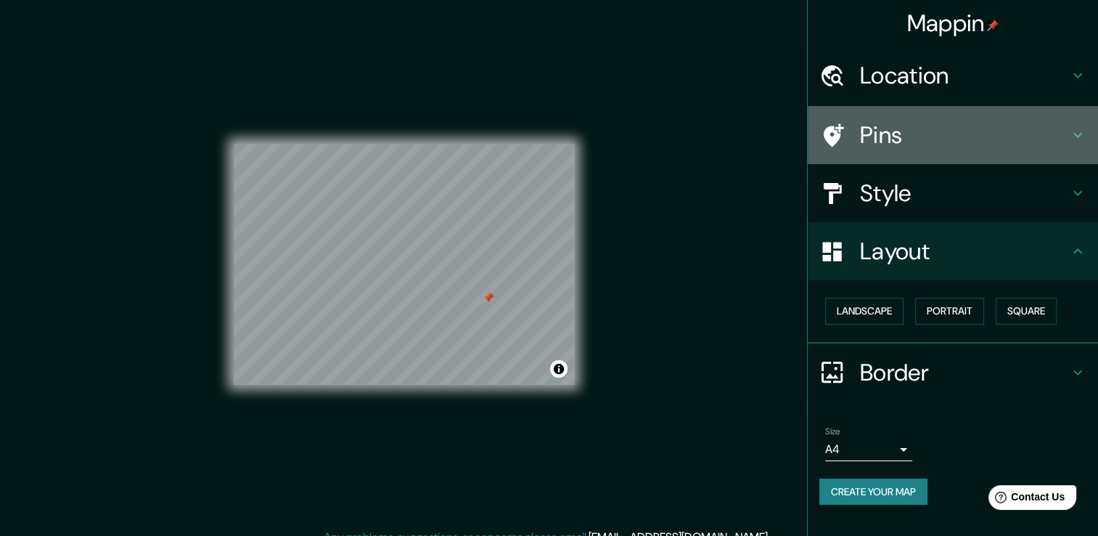
click at [933, 142] on h4 "Pins" at bounding box center [964, 135] width 209 height 29
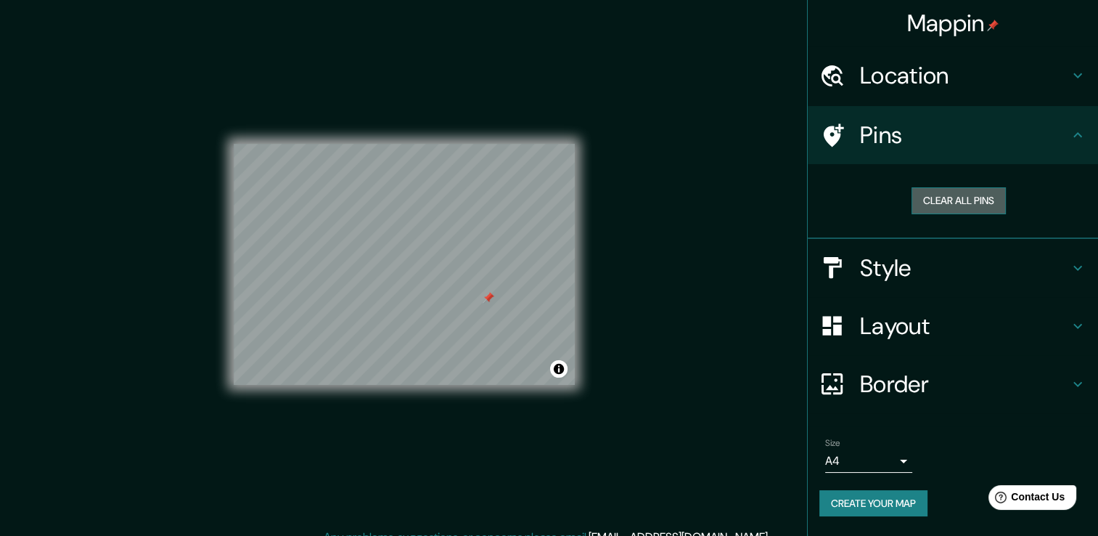
click at [942, 190] on button "Clear all pins" at bounding box center [959, 200] width 94 height 27
click at [952, 204] on button "Clear all pins" at bounding box center [959, 200] width 94 height 27
click at [922, 395] on h4 "Border" at bounding box center [964, 384] width 209 height 29
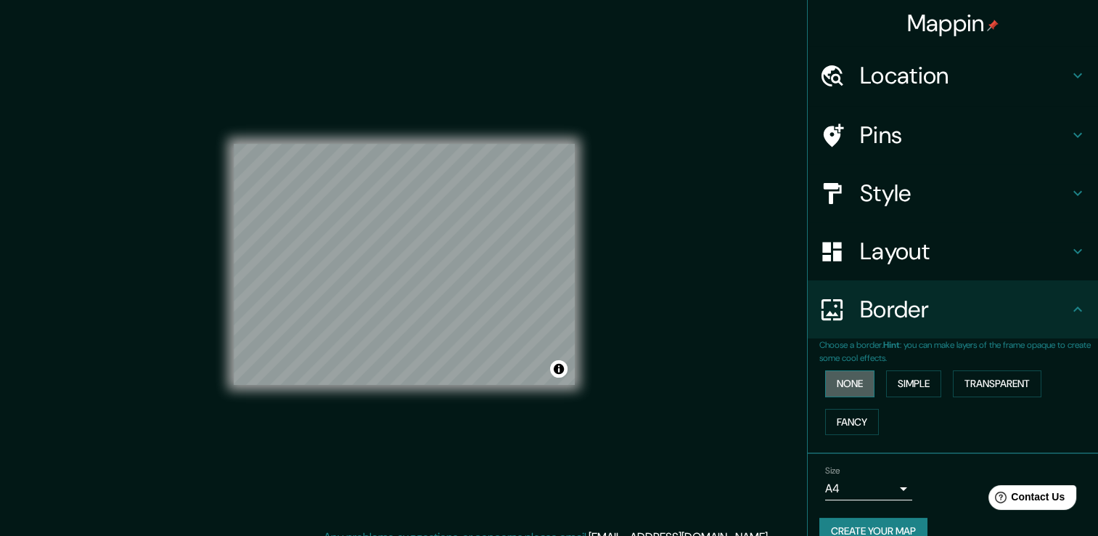
click at [835, 388] on button "None" at bounding box center [849, 383] width 49 height 27
click at [839, 416] on button "Fancy" at bounding box center [852, 422] width 54 height 27
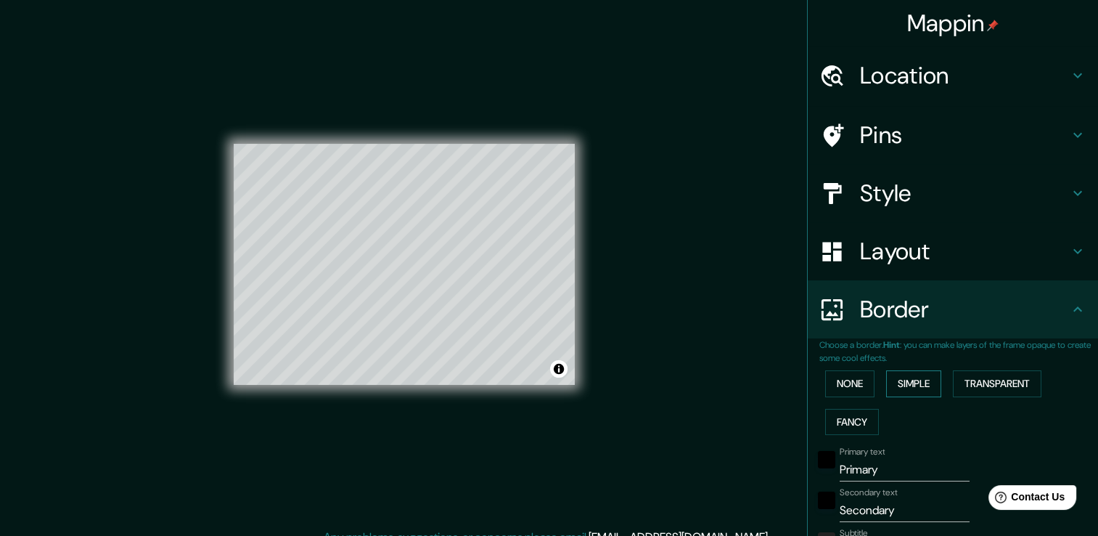
click at [906, 375] on button "Simple" at bounding box center [913, 383] width 55 height 27
click at [839, 372] on button "None" at bounding box center [849, 383] width 49 height 27
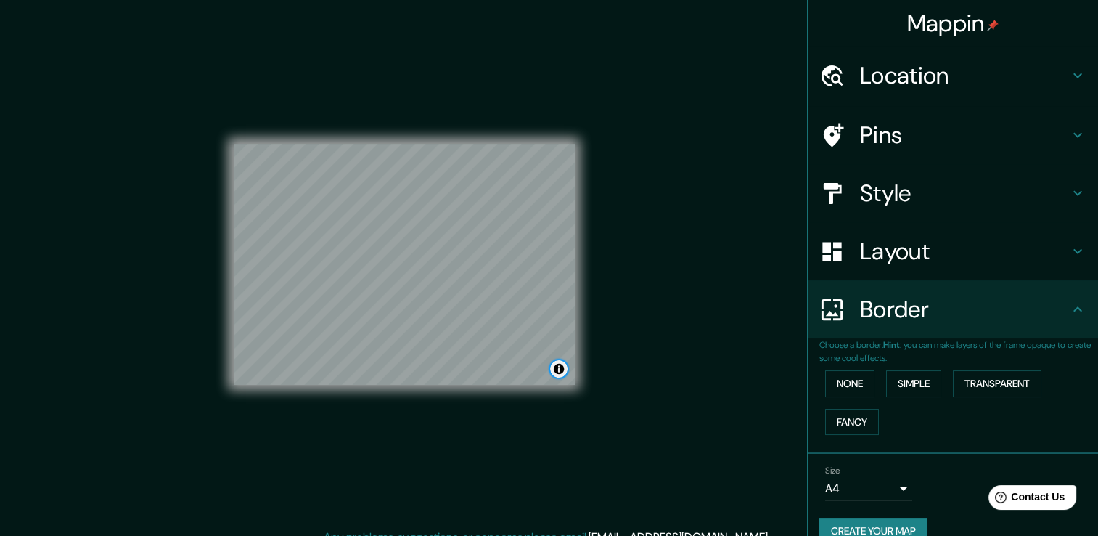
click at [555, 370] on button "Toggle attribution" at bounding box center [558, 368] width 17 height 17
